Goal: Use online tool/utility: Utilize a website feature to perform a specific function

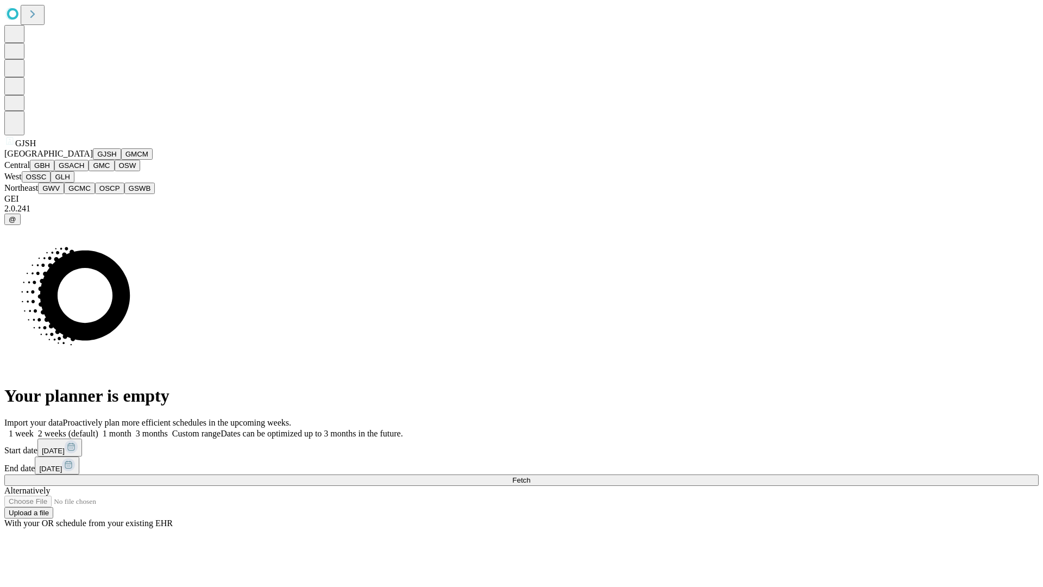
click at [93, 160] on button "GJSH" at bounding box center [107, 153] width 28 height 11
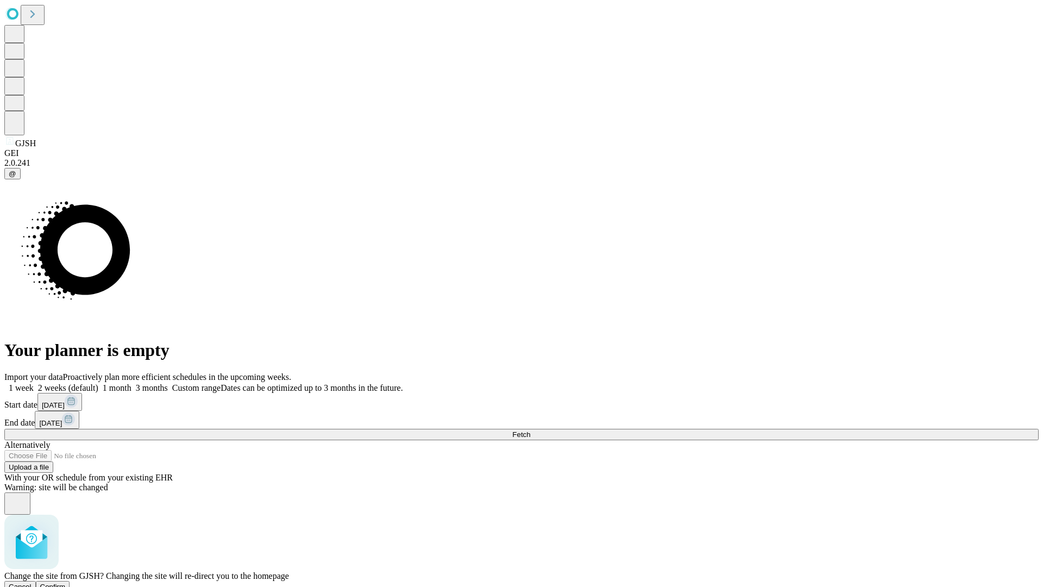
click at [66, 582] on span "Confirm" at bounding box center [53, 586] width 26 height 8
click at [34, 383] on label "1 week" at bounding box center [18, 387] width 29 height 9
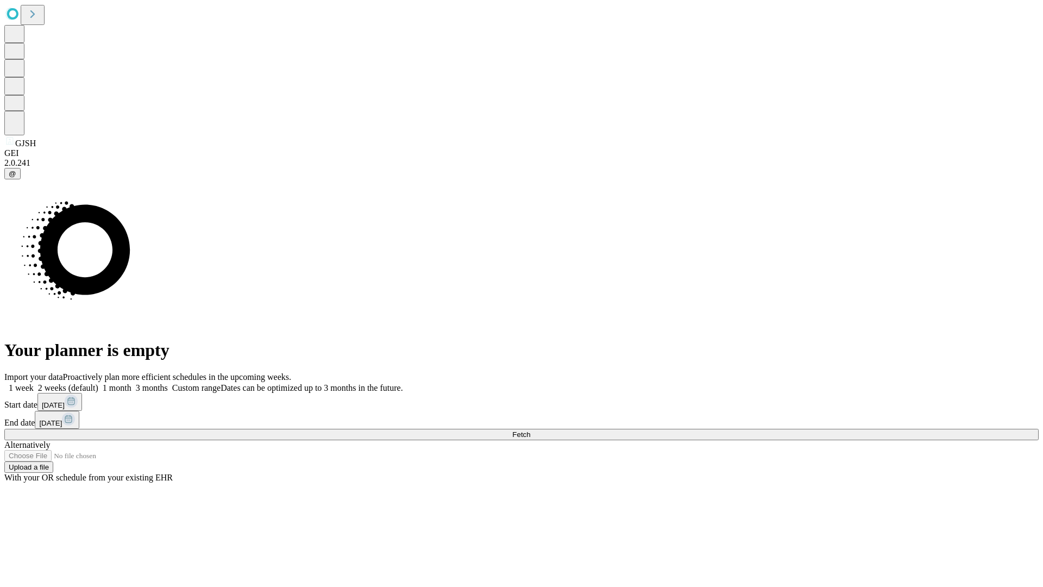
click at [530, 430] on span "Fetch" at bounding box center [521, 434] width 18 height 8
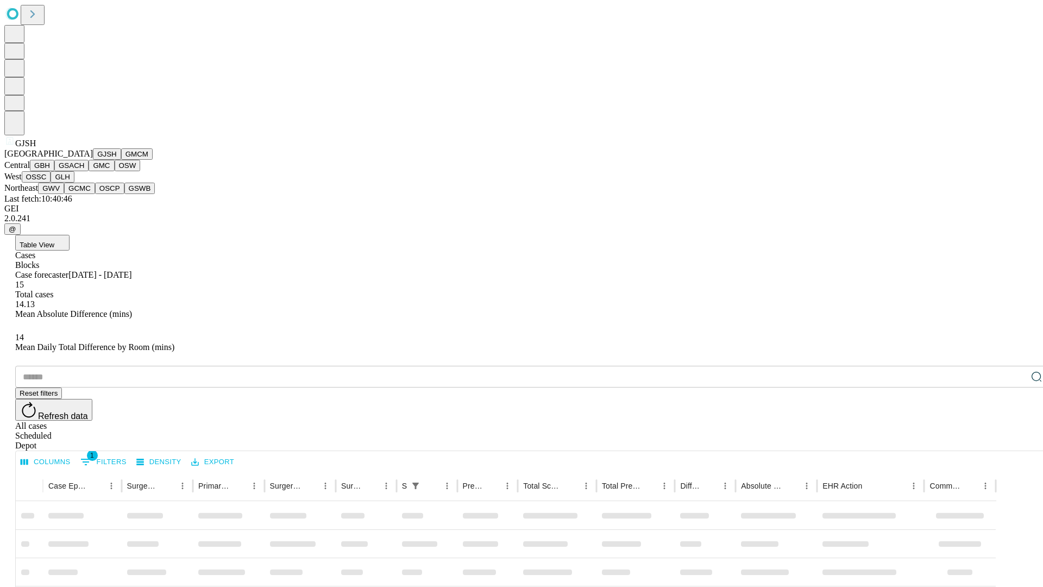
click at [121, 160] on button "GMCM" at bounding box center [137, 153] width 32 height 11
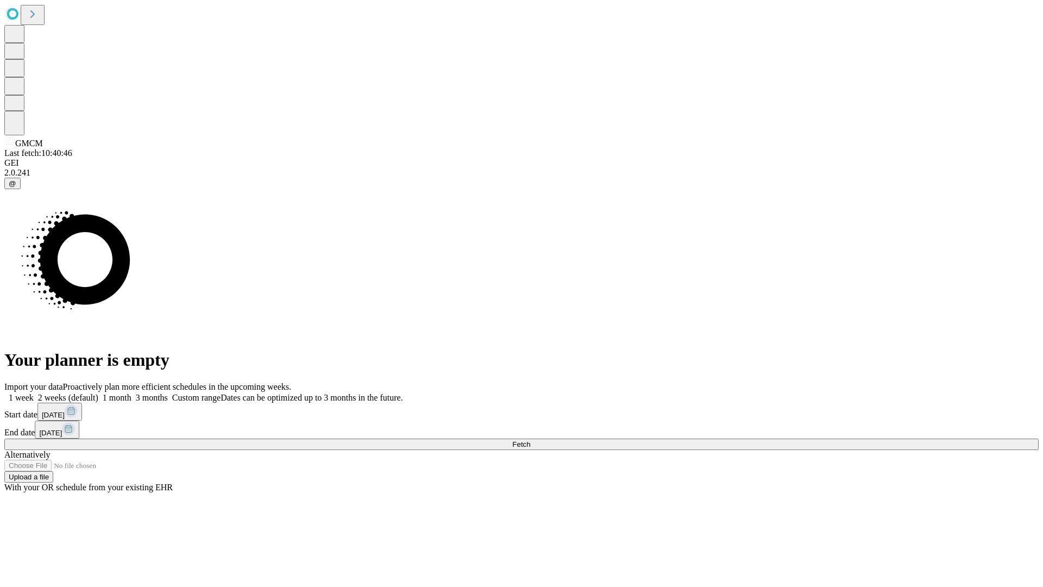
click at [34, 393] on label "1 week" at bounding box center [18, 397] width 29 height 9
click at [530, 440] on span "Fetch" at bounding box center [521, 444] width 18 height 8
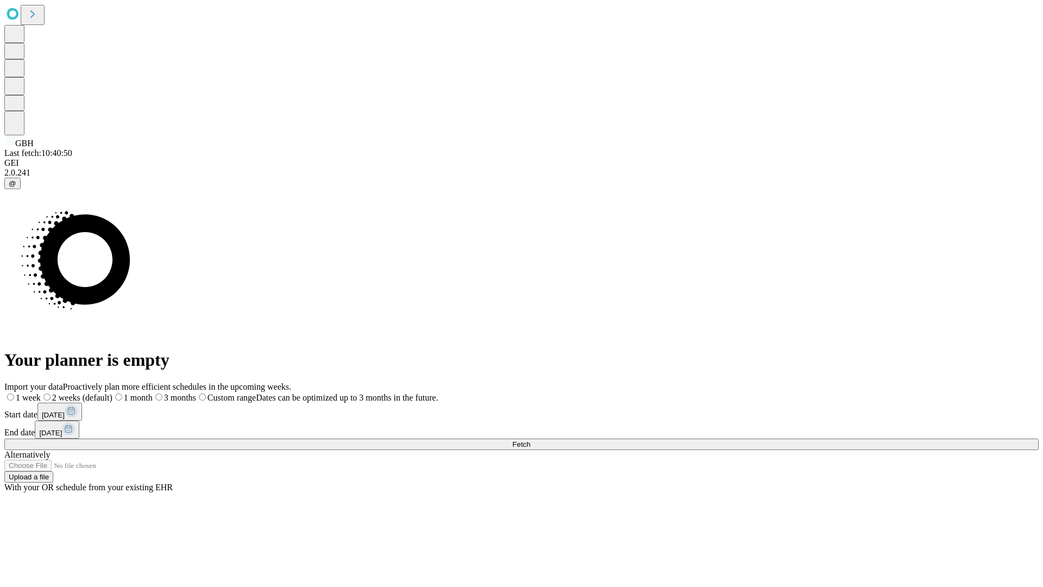
click at [530, 440] on span "Fetch" at bounding box center [521, 444] width 18 height 8
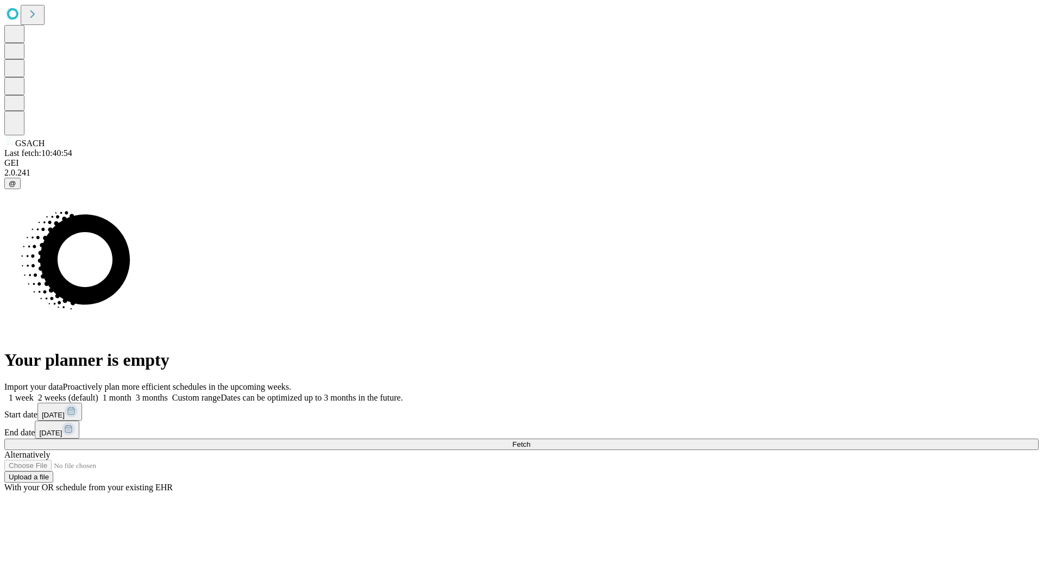
click at [530, 440] on span "Fetch" at bounding box center [521, 444] width 18 height 8
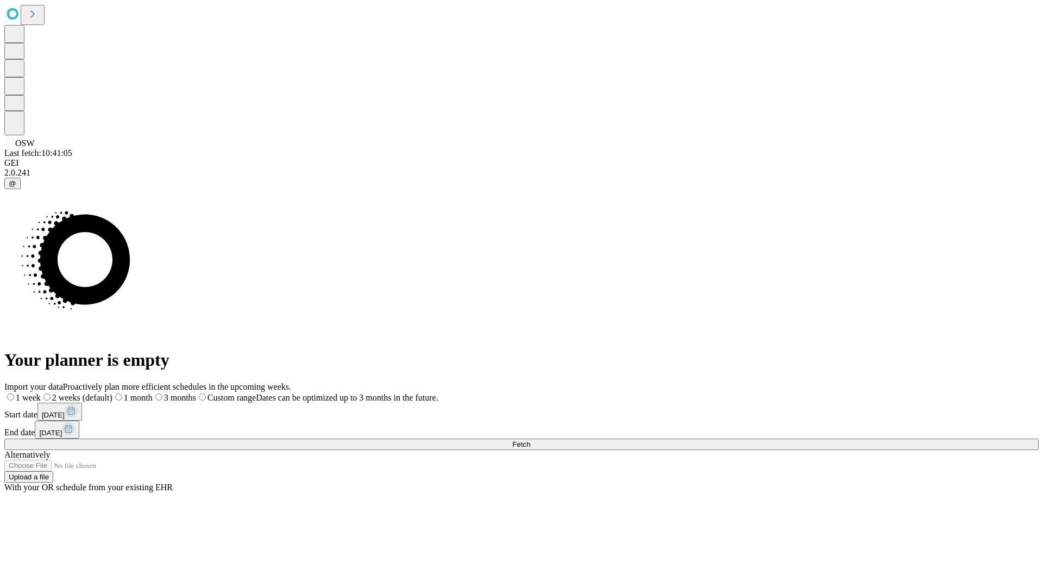
click at [530, 440] on span "Fetch" at bounding box center [521, 444] width 18 height 8
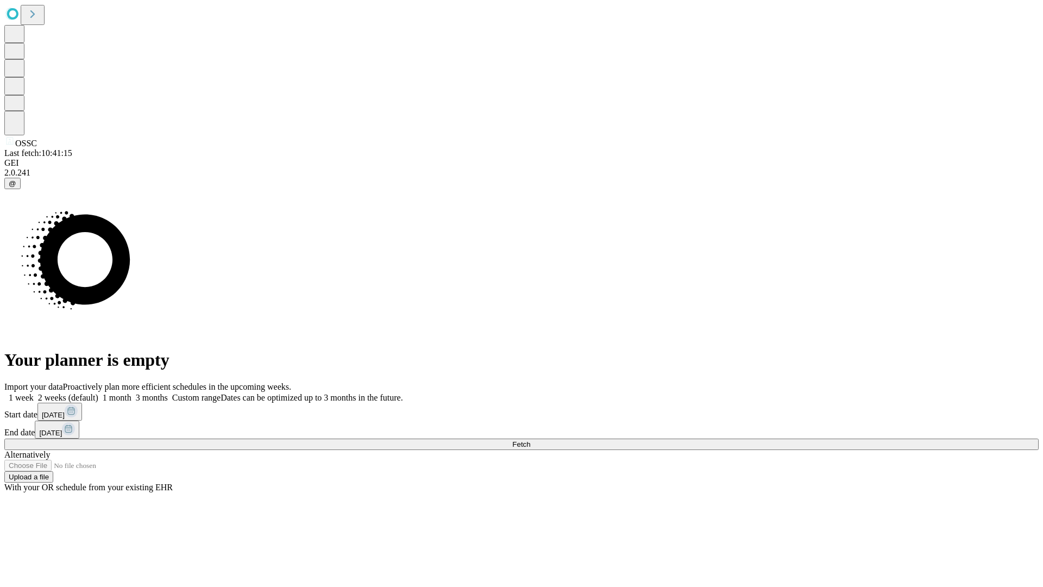
click at [34, 393] on label "1 week" at bounding box center [18, 397] width 29 height 9
click at [530, 440] on span "Fetch" at bounding box center [521, 444] width 18 height 8
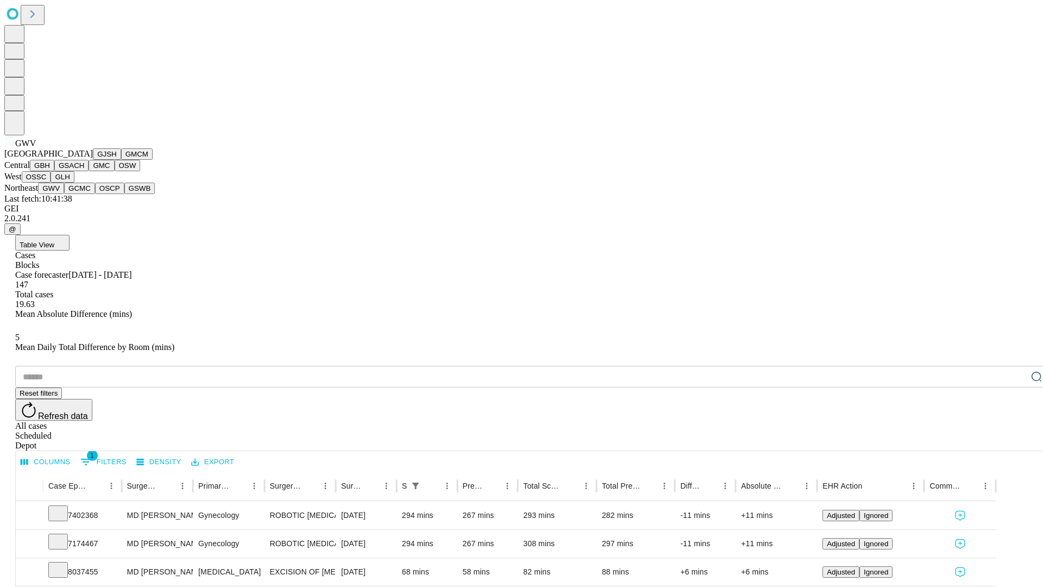
click at [84, 194] on button "GCMC" at bounding box center [79, 187] width 31 height 11
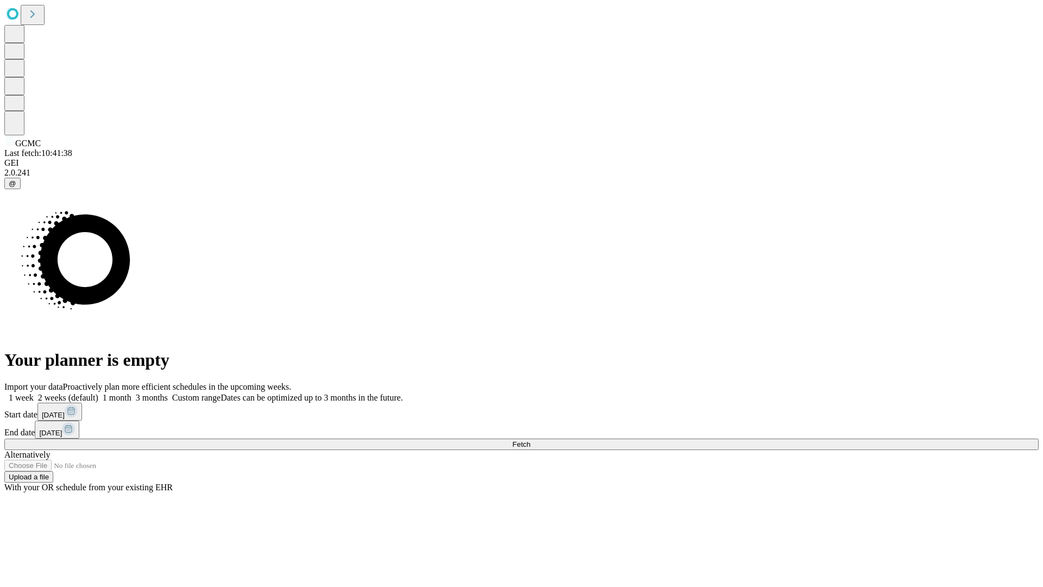
click at [530, 440] on span "Fetch" at bounding box center [521, 444] width 18 height 8
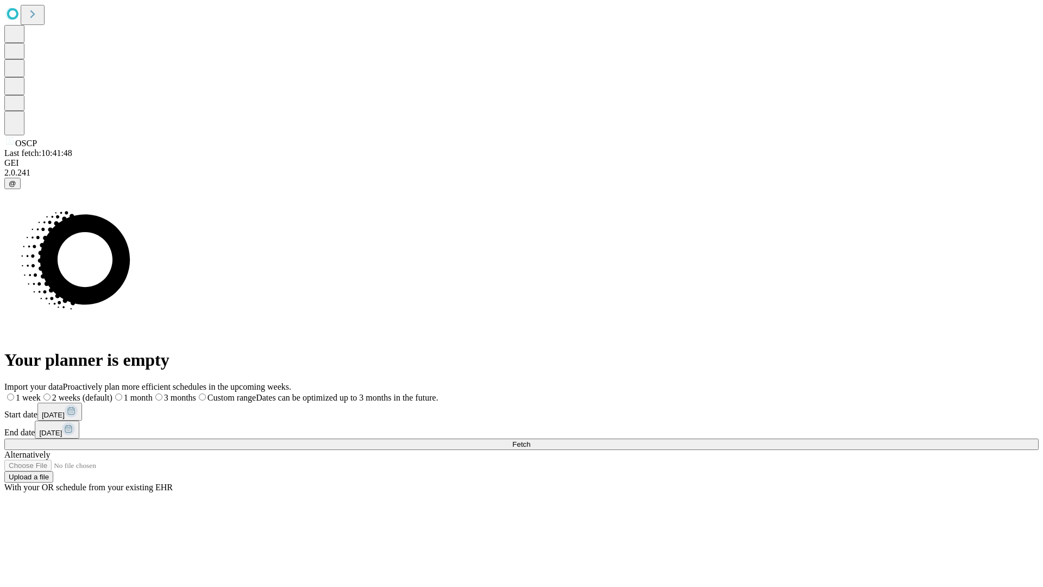
click at [41, 393] on label "1 week" at bounding box center [22, 397] width 36 height 9
click at [530, 440] on span "Fetch" at bounding box center [521, 444] width 18 height 8
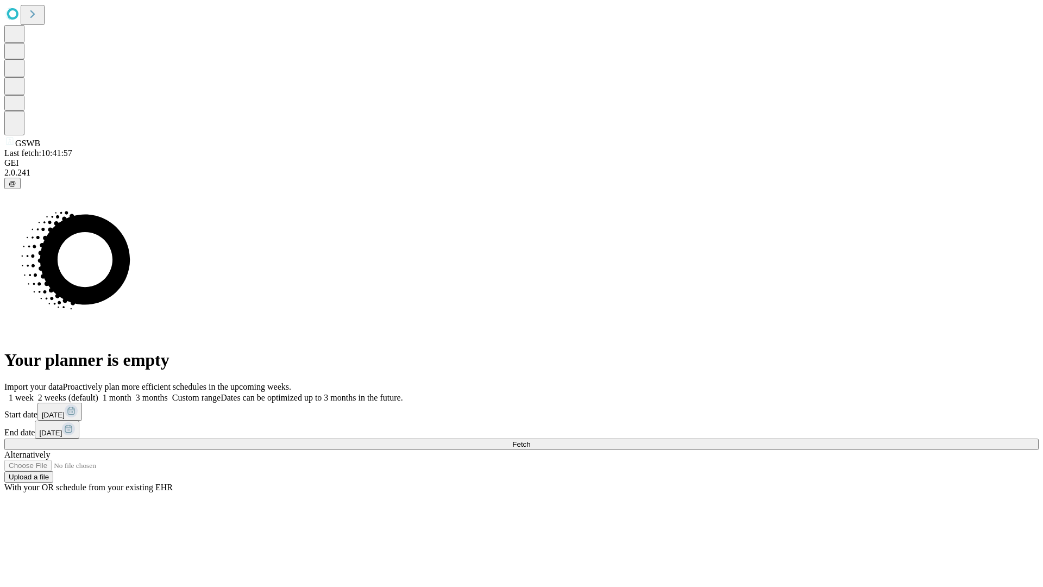
click at [34, 393] on label "1 week" at bounding box center [18, 397] width 29 height 9
click at [530, 440] on span "Fetch" at bounding box center [521, 444] width 18 height 8
